Goal: Task Accomplishment & Management: Complete application form

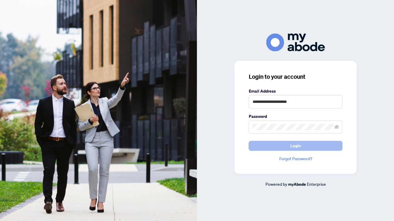
click at [293, 145] on span "Login" at bounding box center [295, 145] width 11 height 9
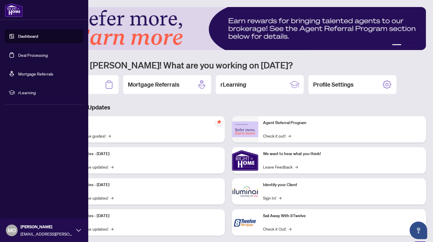
click at [30, 36] on link "Dashboard" at bounding box center [28, 36] width 20 height 5
click at [29, 57] on link "Deal Processing" at bounding box center [33, 54] width 30 height 5
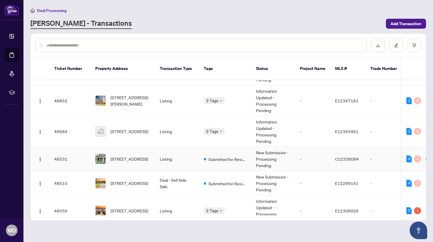
scroll to position [24, 0]
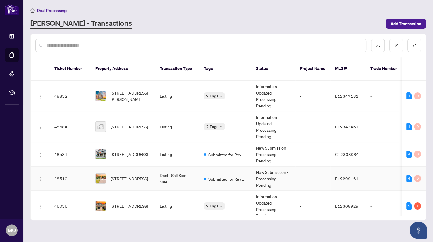
click at [129, 176] on span "509 Tennyson Crt, Oshawa, Ontario L1H 3K8, Canada" at bounding box center [130, 179] width 38 height 6
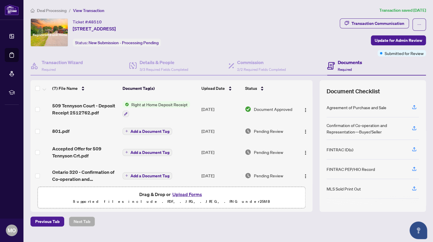
click at [188, 193] on button "Upload Forms" at bounding box center [187, 195] width 33 height 8
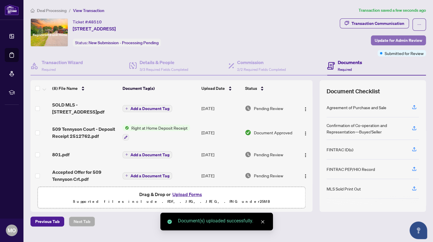
click at [400, 40] on span "Update for Admin Review" at bounding box center [399, 40] width 48 height 9
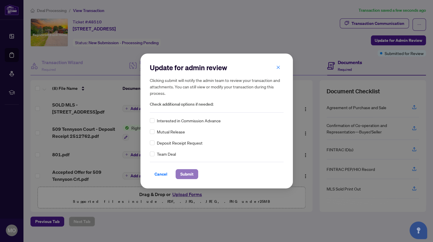
click at [186, 174] on span "Submit" at bounding box center [186, 174] width 13 height 9
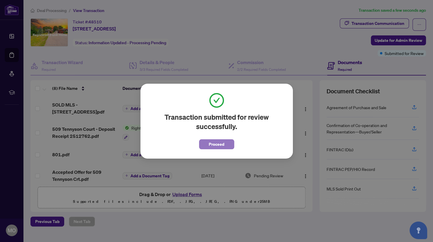
click at [224, 145] on span "Proceed" at bounding box center [217, 144] width 16 height 9
